Goal: Transaction & Acquisition: Purchase product/service

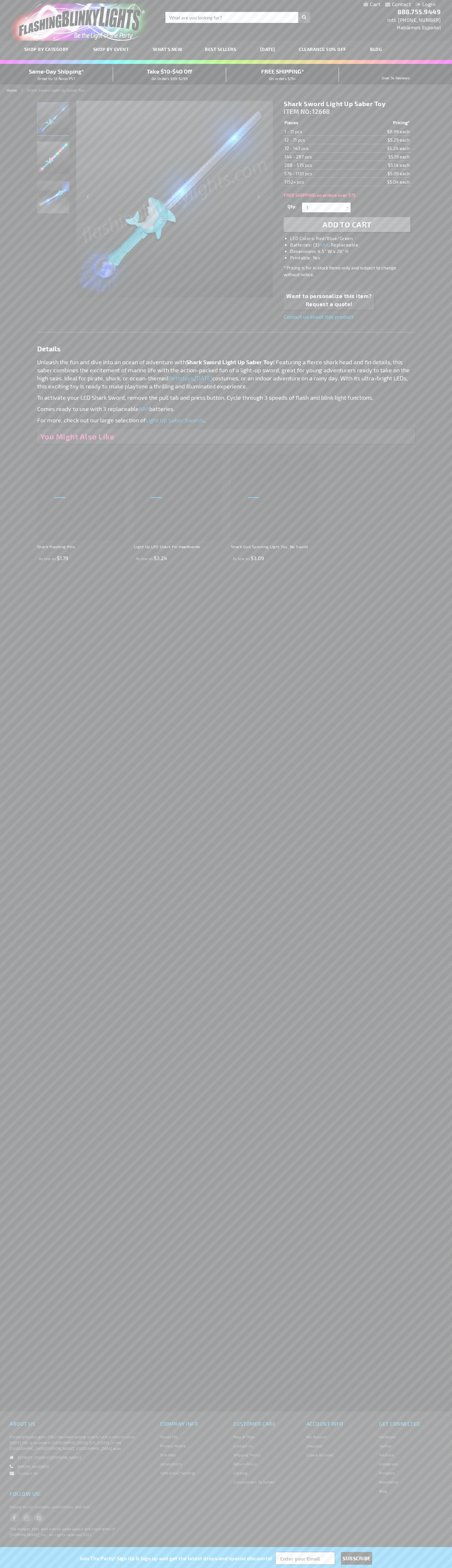
click at [347, 224] on span "Add to Cart" at bounding box center [347, 224] width 49 height 9
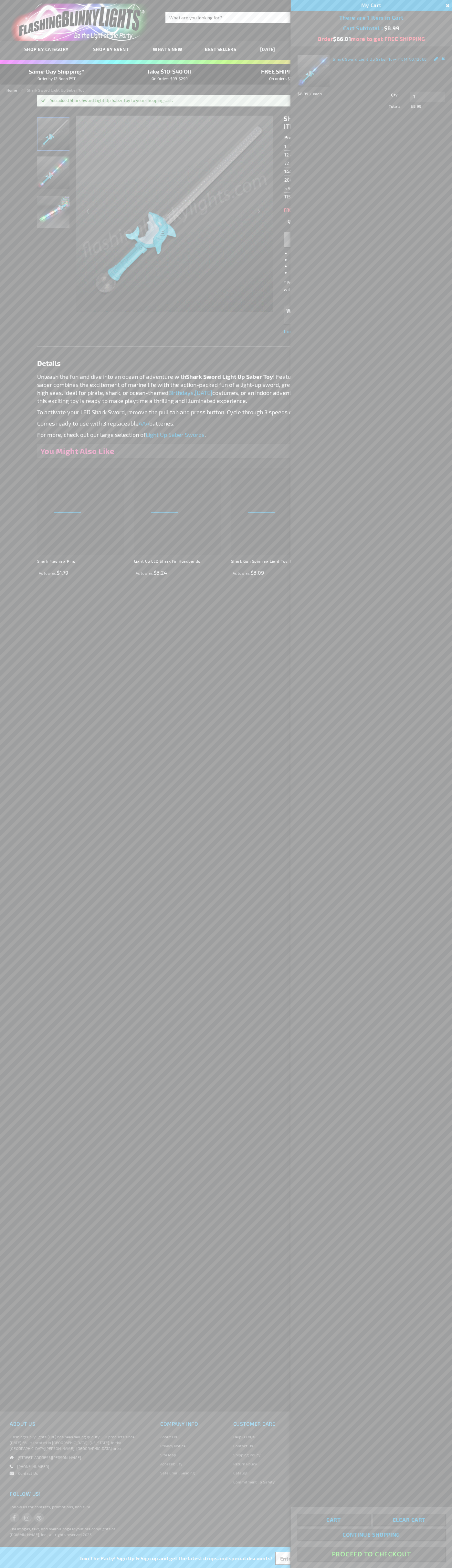
click at [371, 1554] on button "Proceed To Checkout" at bounding box center [371, 1554] width 148 height 14
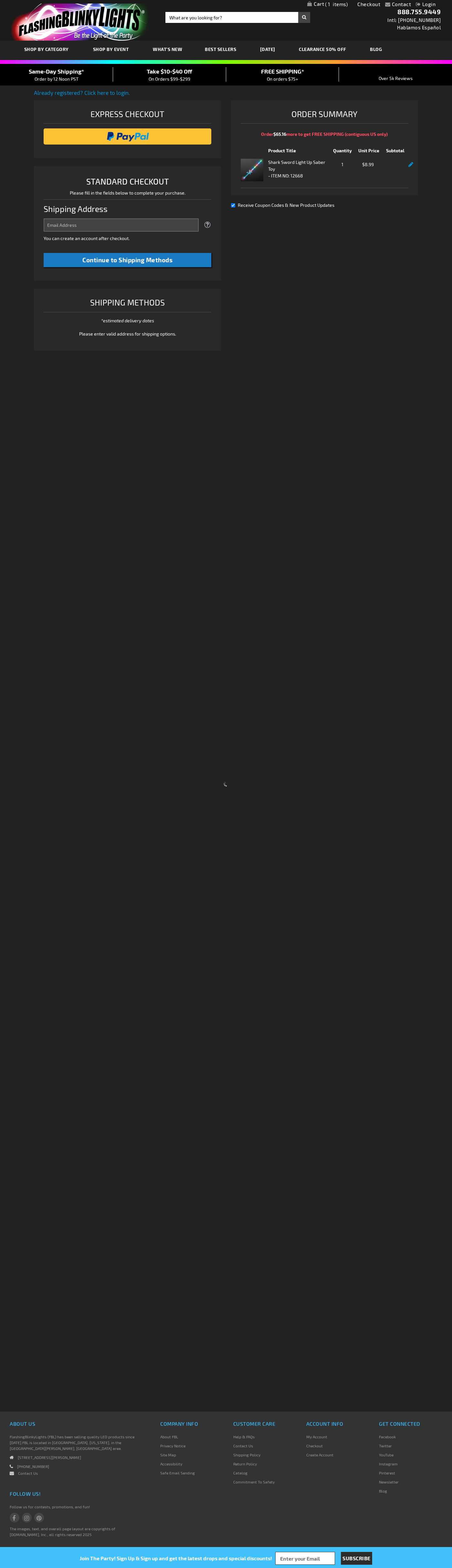
select select "US"
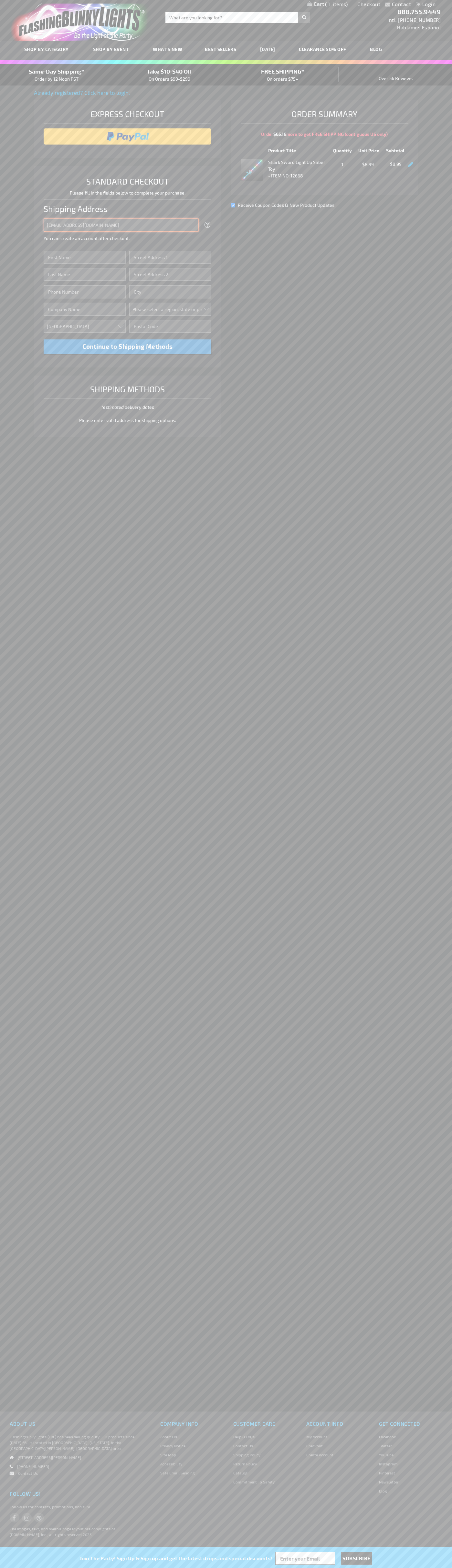
type input "johnsmith005@storebotmail.joonix.net"
type input "John"
type input "401 North Tryon Street"
type input "First floor"
type input "charlotte"
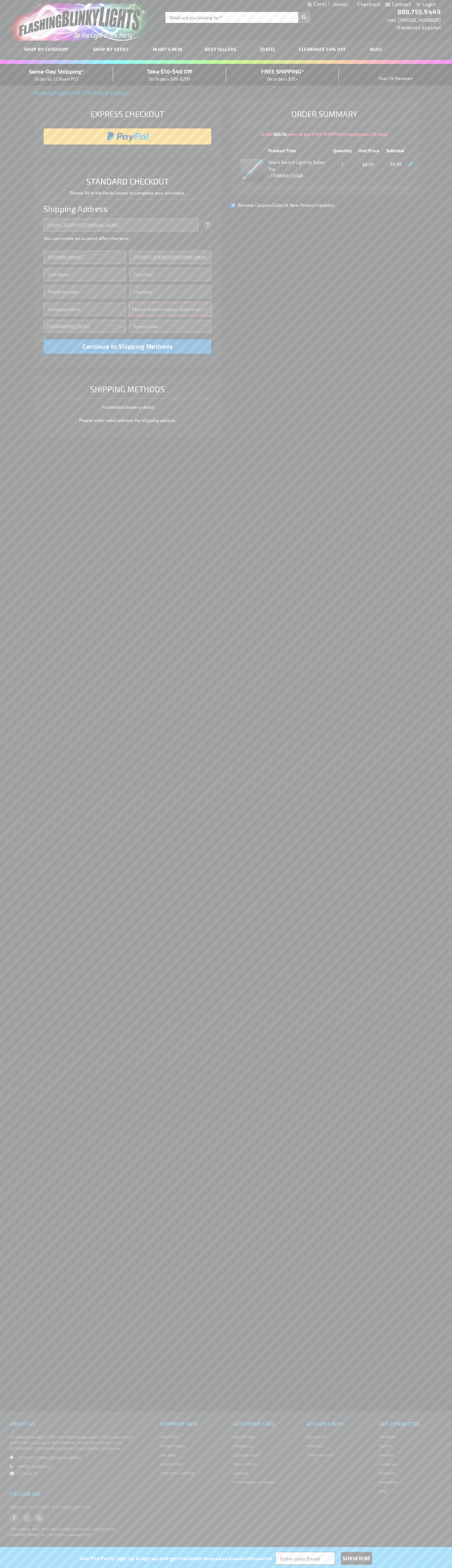
select select "44"
type input "28202"
type input "Smith"
type input "6502530000"
type input "John Smith"
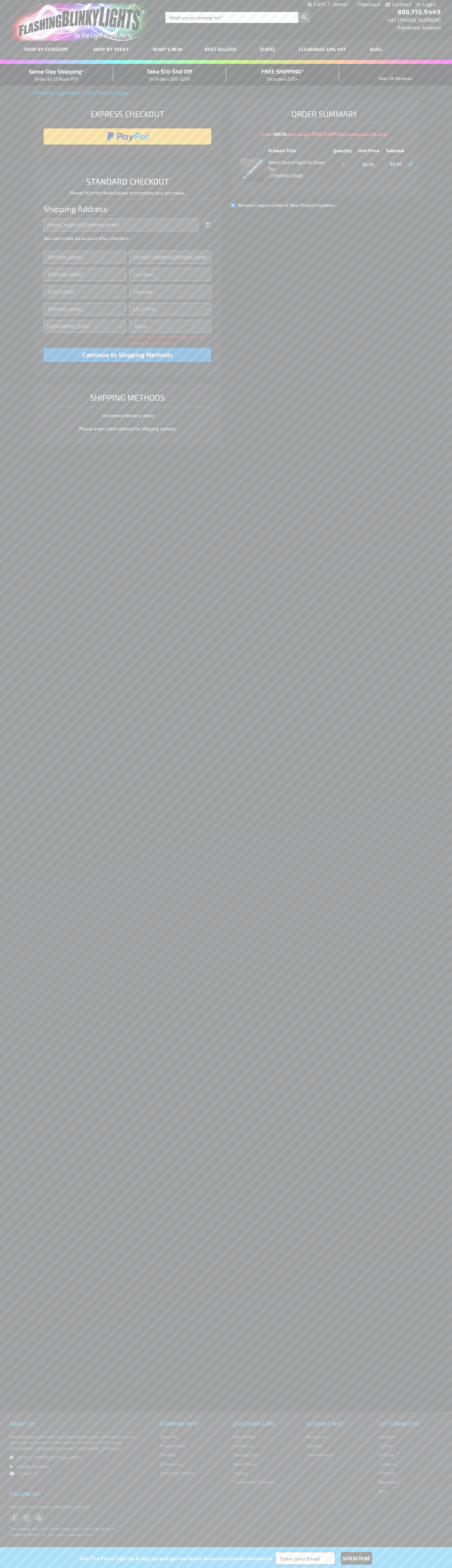
click at [57, 75] on div "Same-Day Shipping* Order by 12 Noon PST" at bounding box center [56, 75] width 113 height 15
click at [128, 136] on input "image" at bounding box center [127, 136] width 161 height 13
